Goal: Information Seeking & Learning: Learn about a topic

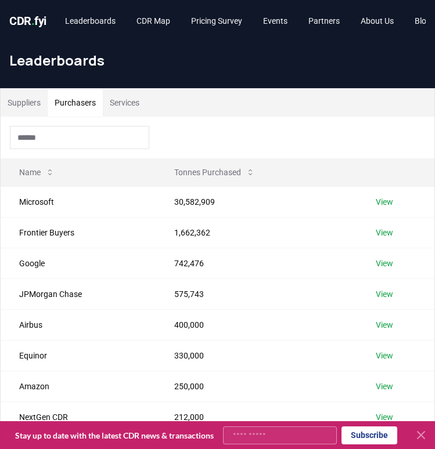
click at [64, 106] on button "Purchasers" at bounding box center [75, 103] width 55 height 28
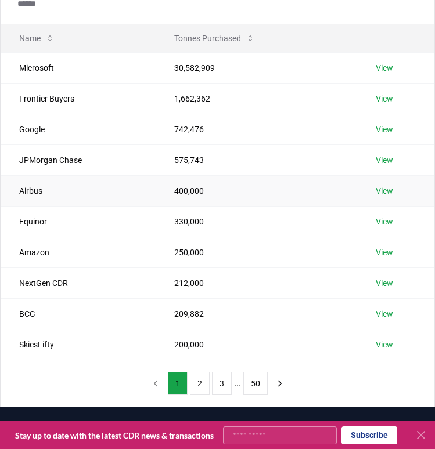
scroll to position [155, 0]
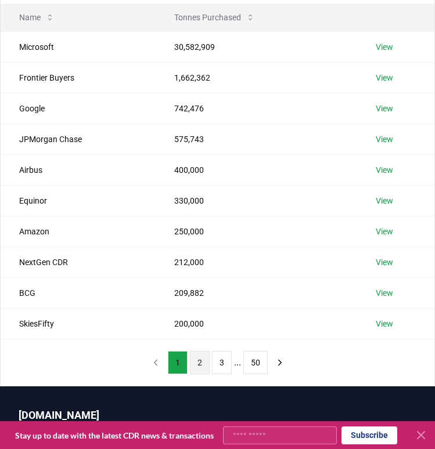
click at [202, 359] on button "2" at bounding box center [200, 362] width 20 height 23
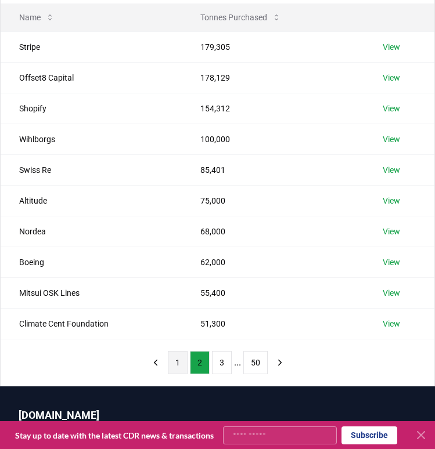
click at [185, 368] on button "1" at bounding box center [178, 362] width 20 height 23
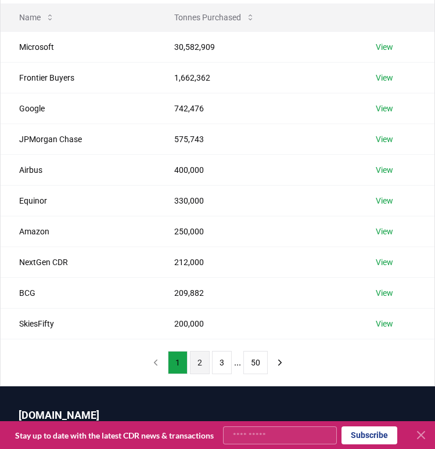
click at [204, 367] on button "2" at bounding box center [200, 362] width 20 height 23
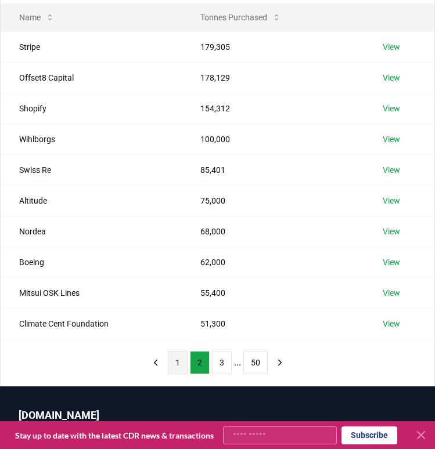
click at [185, 366] on button "1" at bounding box center [178, 362] width 20 height 23
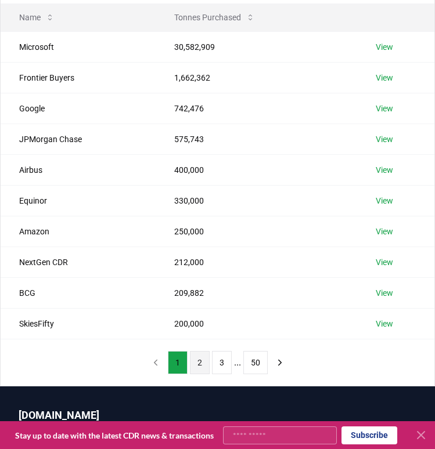
click at [199, 366] on button "2" at bounding box center [200, 362] width 20 height 23
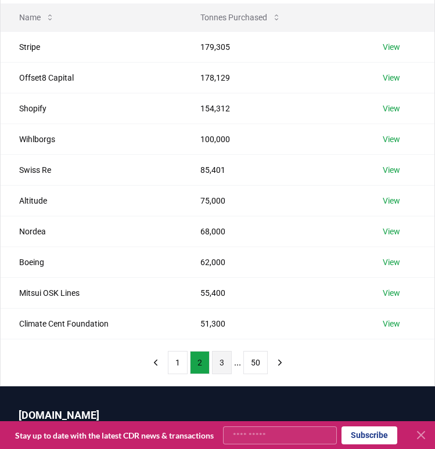
click at [215, 363] on button "3" at bounding box center [222, 362] width 20 height 23
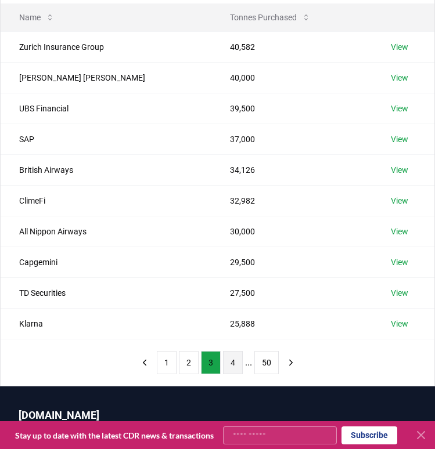
click at [227, 353] on button "4" at bounding box center [233, 362] width 20 height 23
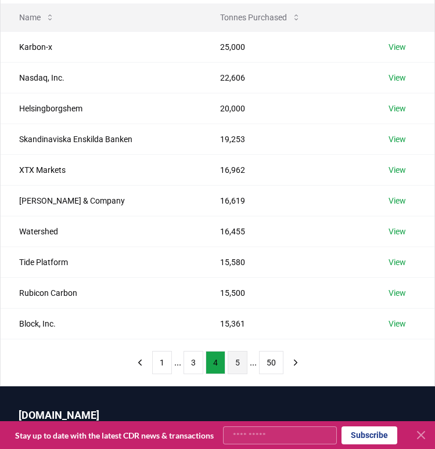
click at [240, 368] on button "5" at bounding box center [238, 362] width 20 height 23
